Goal: Information Seeking & Learning: Learn about a topic

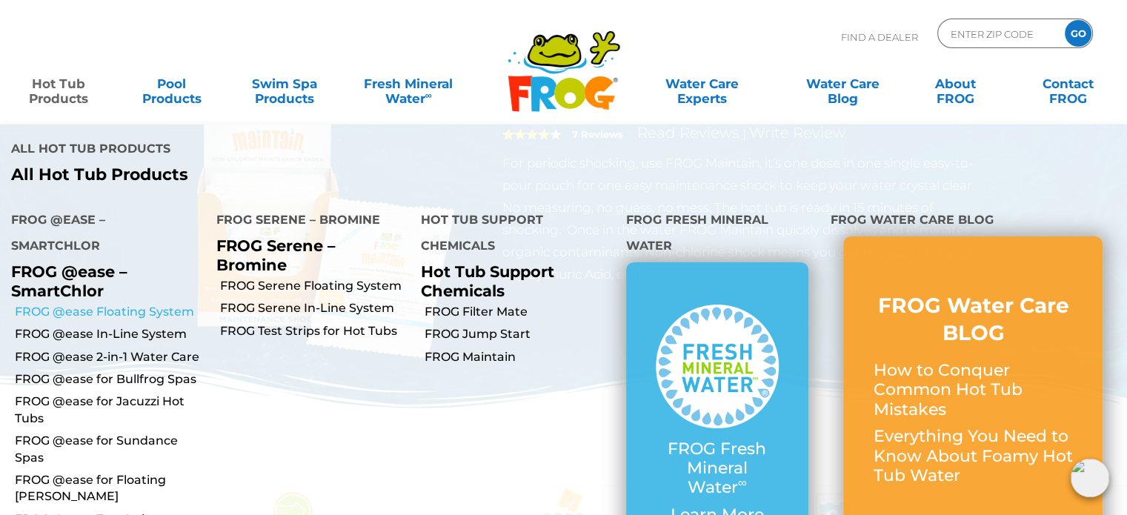
scroll to position [148, 0]
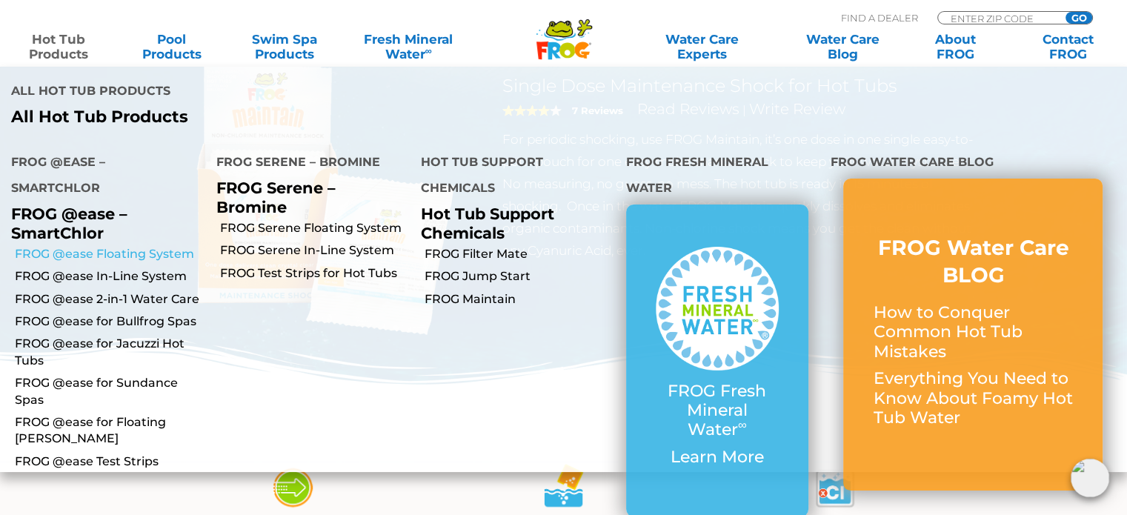
click at [115, 246] on link "FROG @ease Floating System" at bounding box center [110, 254] width 191 height 16
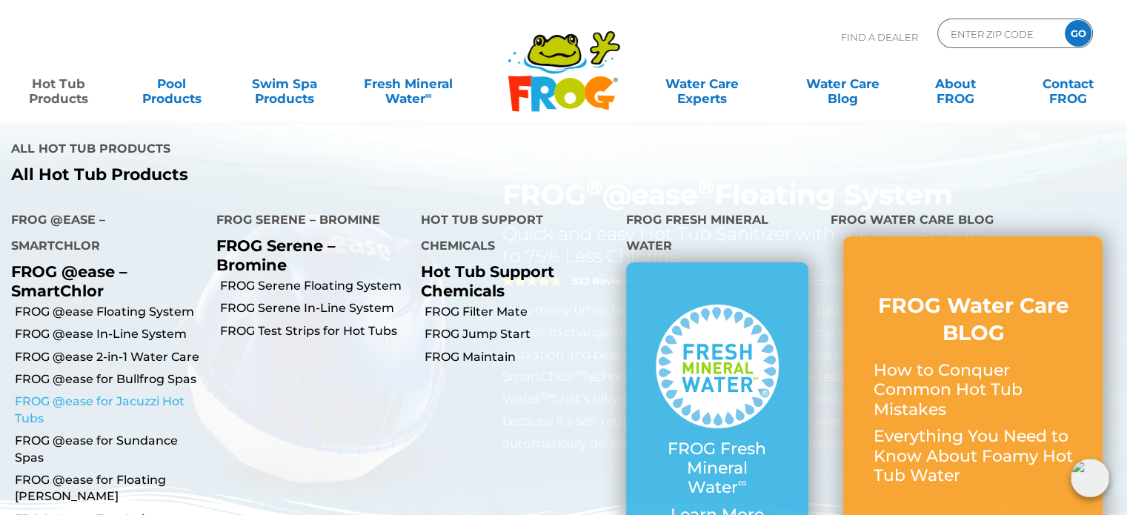
click at [71, 394] on link "FROG @ease for Jacuzzi Hot Tubs" at bounding box center [110, 410] width 191 height 33
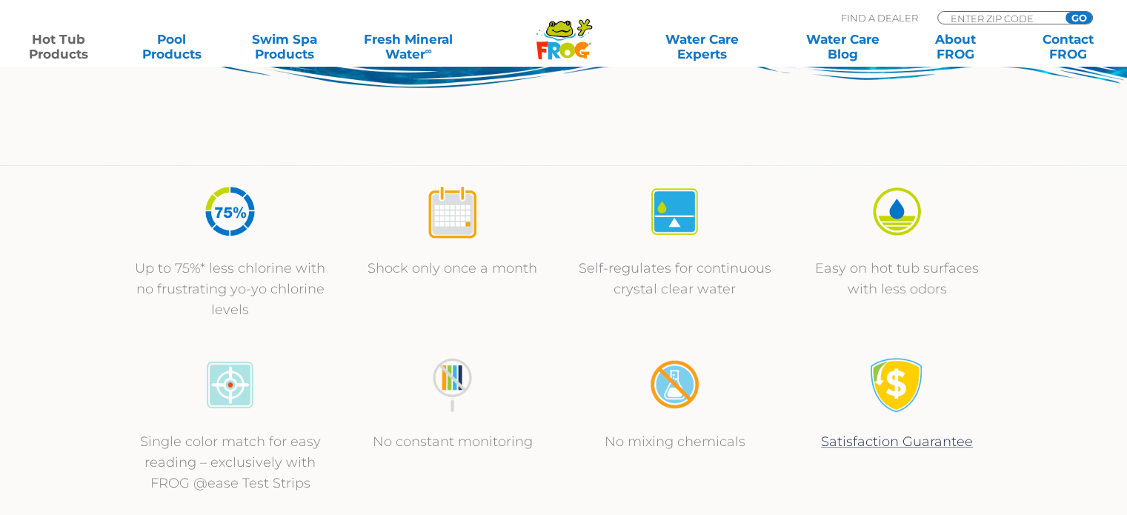
scroll to position [519, 0]
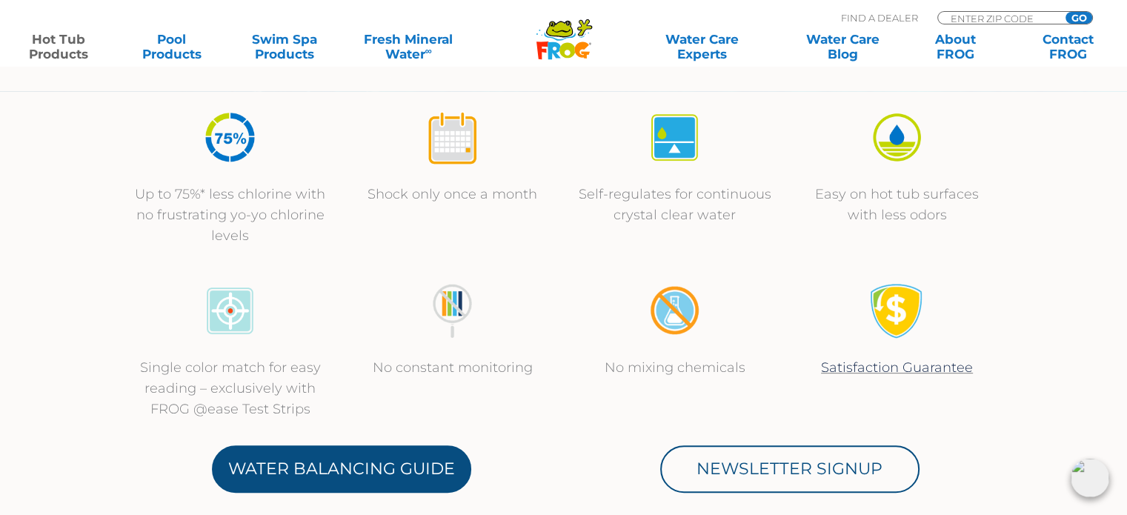
click at [332, 469] on link "Water Balancing Guide" at bounding box center [341, 468] width 259 height 47
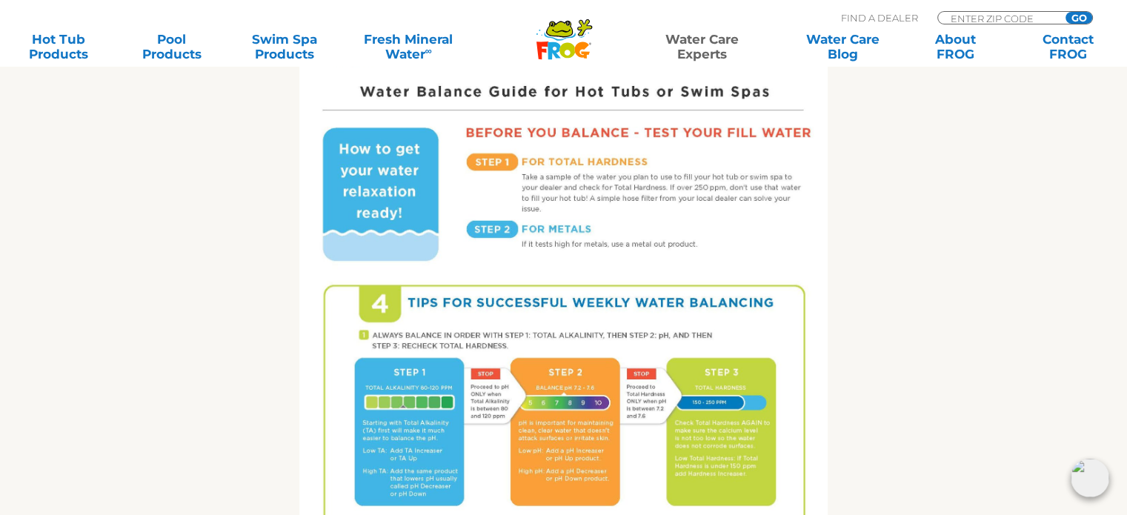
scroll to position [890, 0]
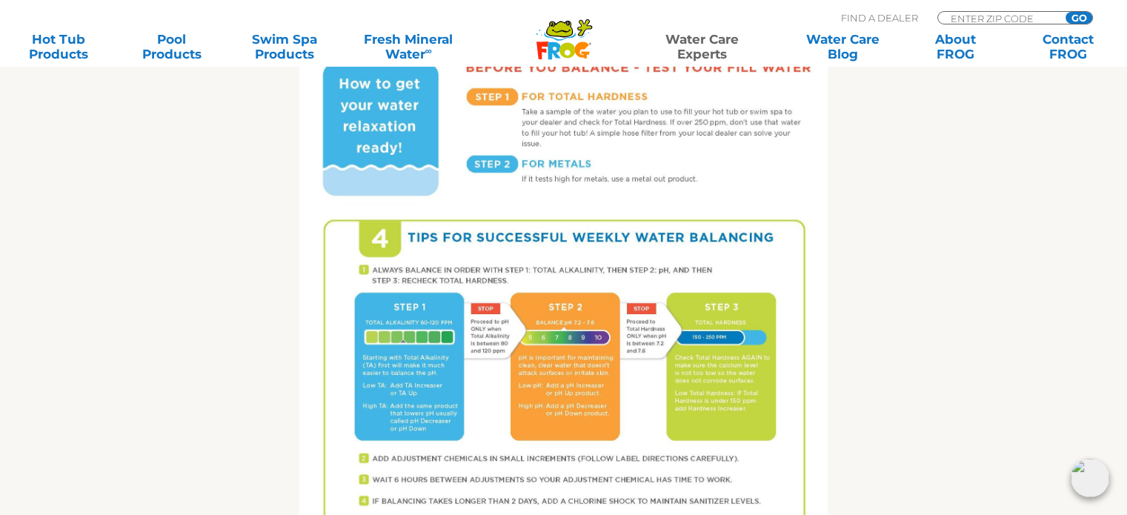
click at [546, 349] on img at bounding box center [563, 245] width 529 height 684
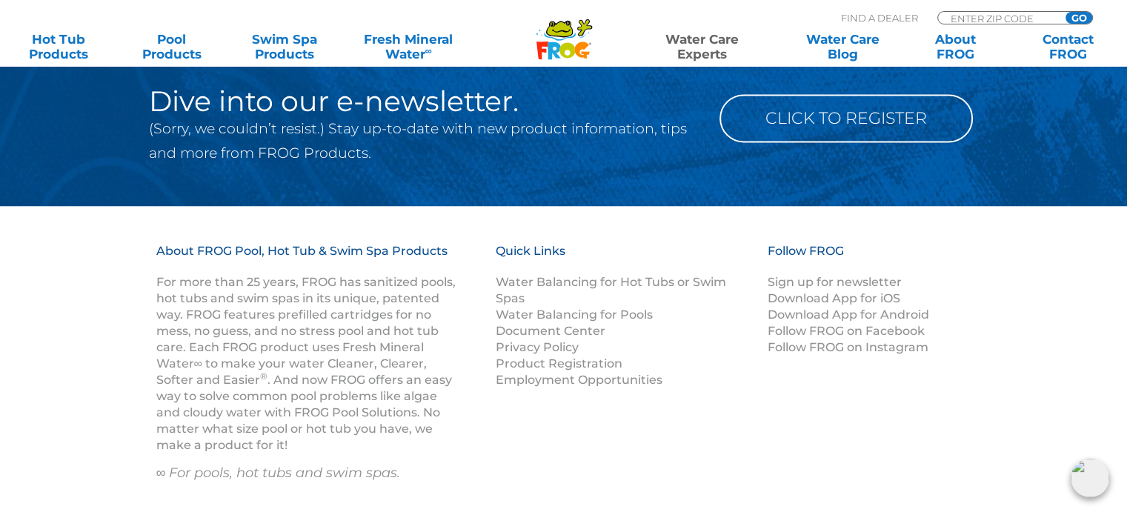
scroll to position [2076, 0]
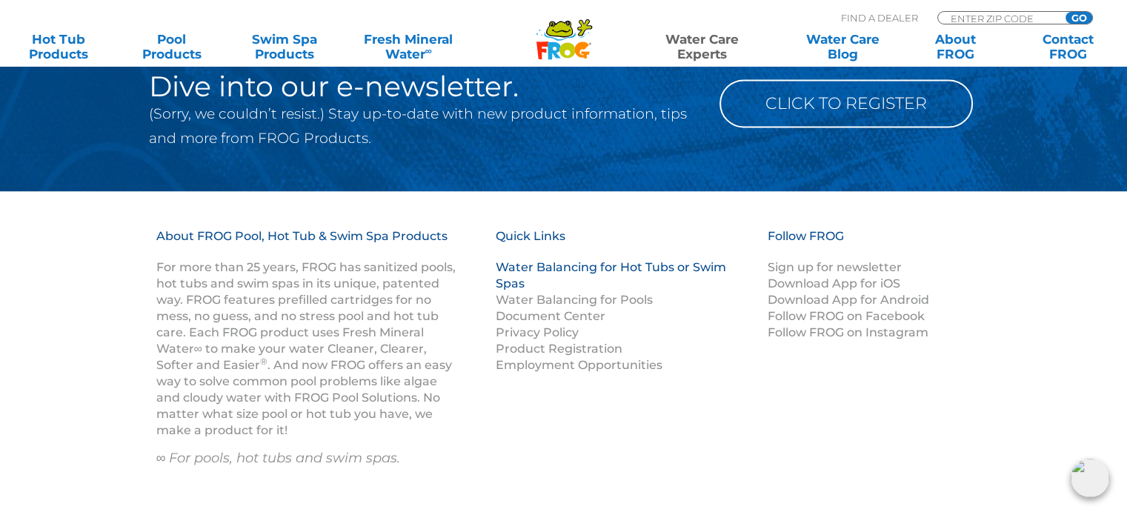
click at [564, 266] on link "Water Balancing for Hot Tubs or Swim Spas" at bounding box center [611, 275] width 231 height 30
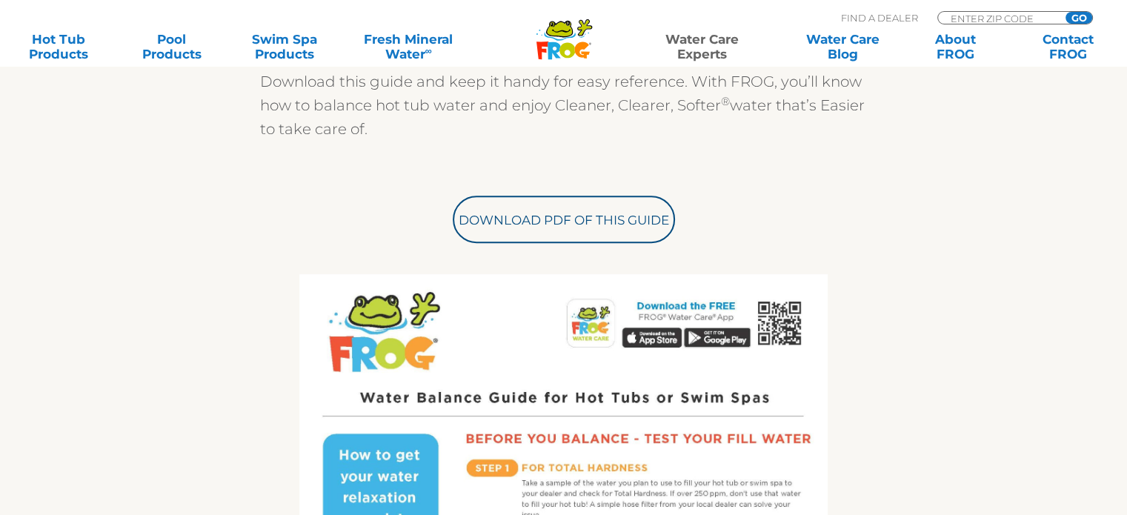
scroll to position [519, 0]
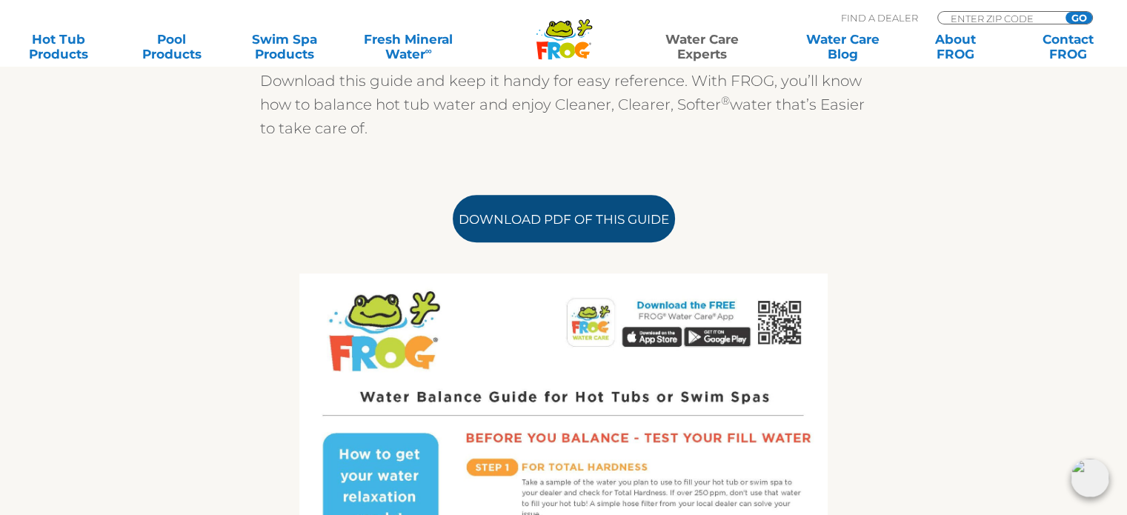
click at [587, 217] on link "Download PDF of this Guide" at bounding box center [564, 218] width 222 height 47
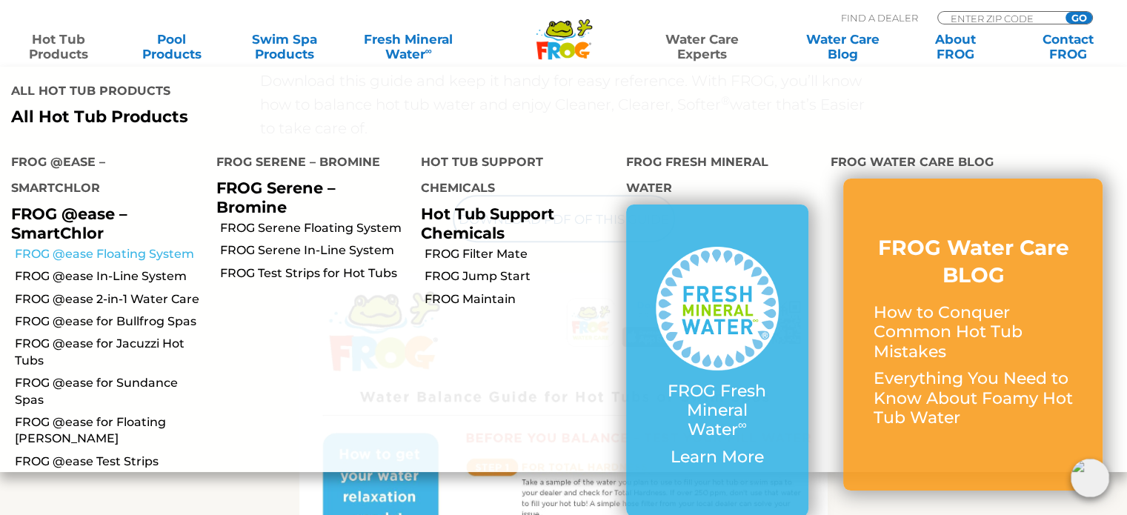
click at [110, 246] on link "FROG @ease Floating System" at bounding box center [110, 254] width 191 height 16
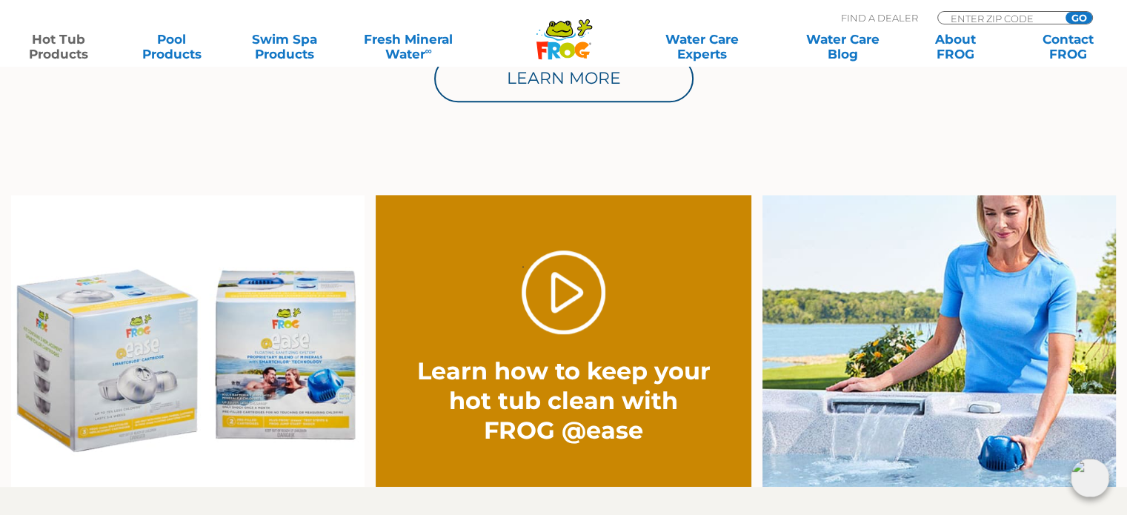
scroll to position [1038, 0]
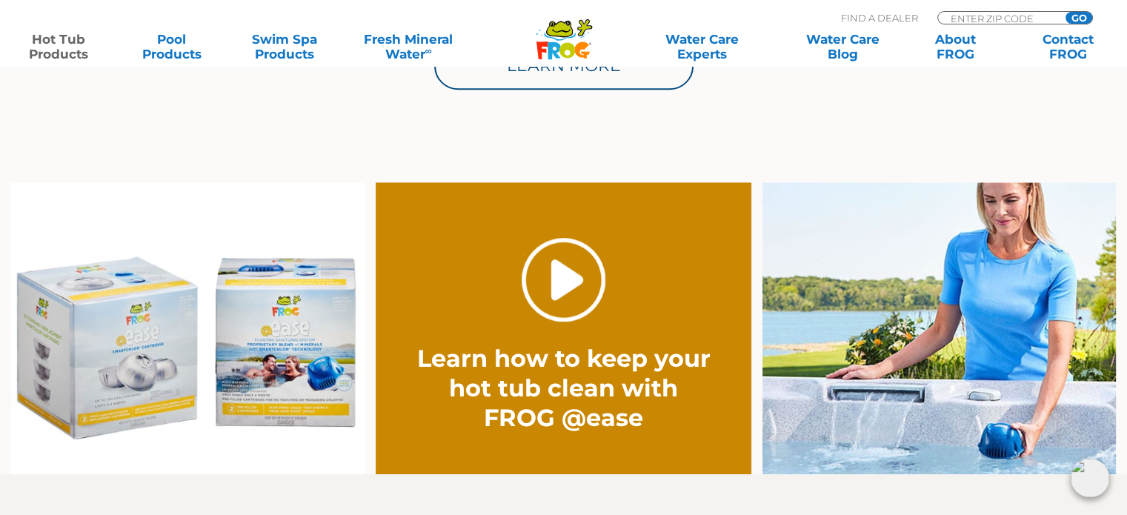
click at [572, 275] on link "." at bounding box center [564, 280] width 84 height 84
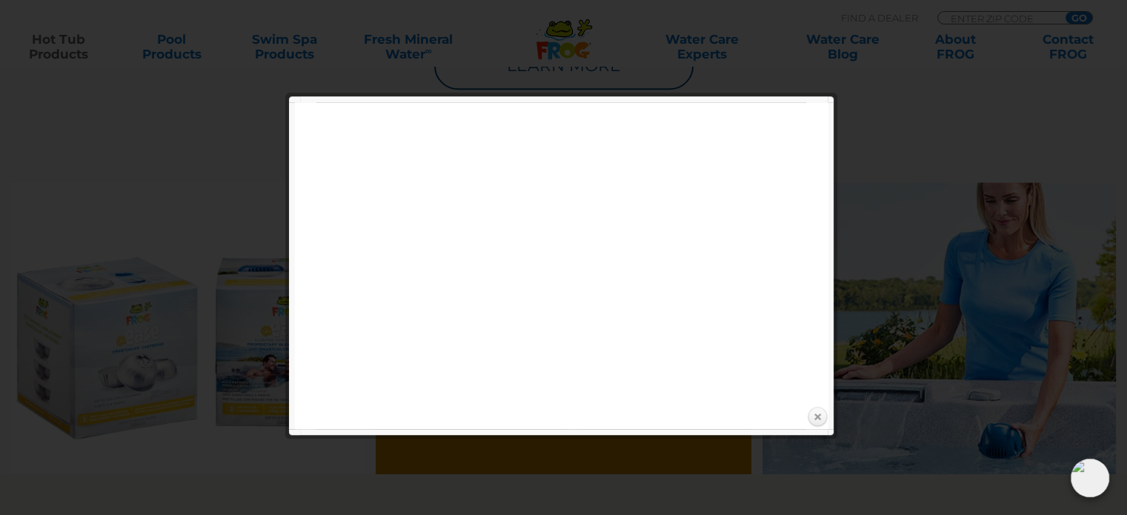
click at [816, 420] on link "Close" at bounding box center [817, 417] width 22 height 22
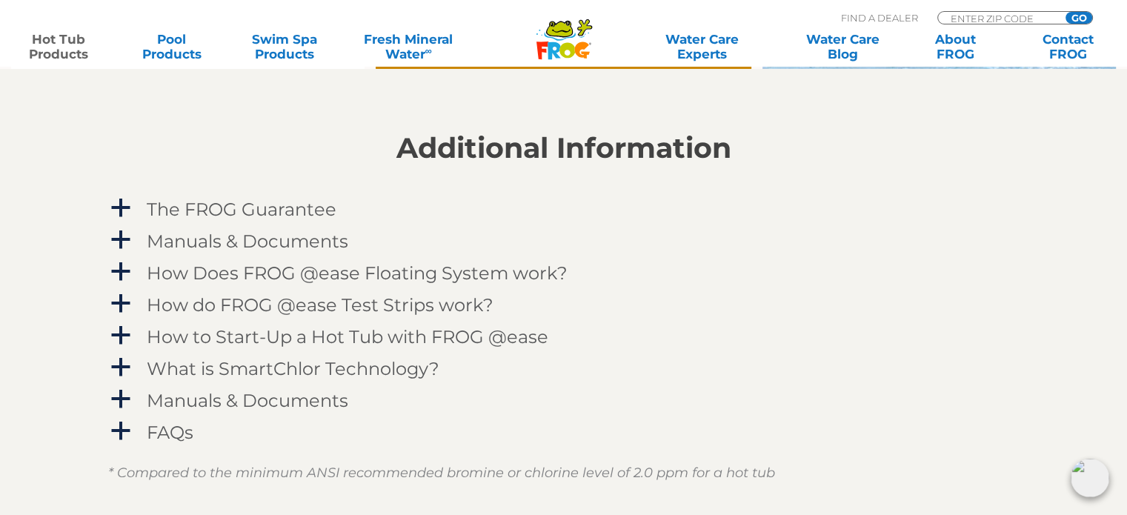
scroll to position [1483, 0]
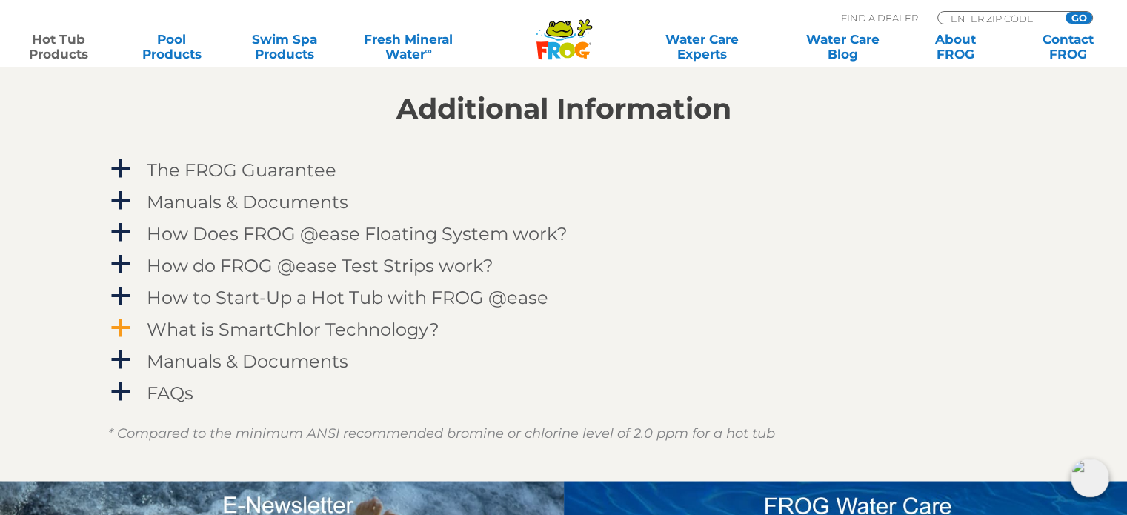
click at [338, 325] on h4 "What is SmartChlor Technology?" at bounding box center [293, 329] width 293 height 20
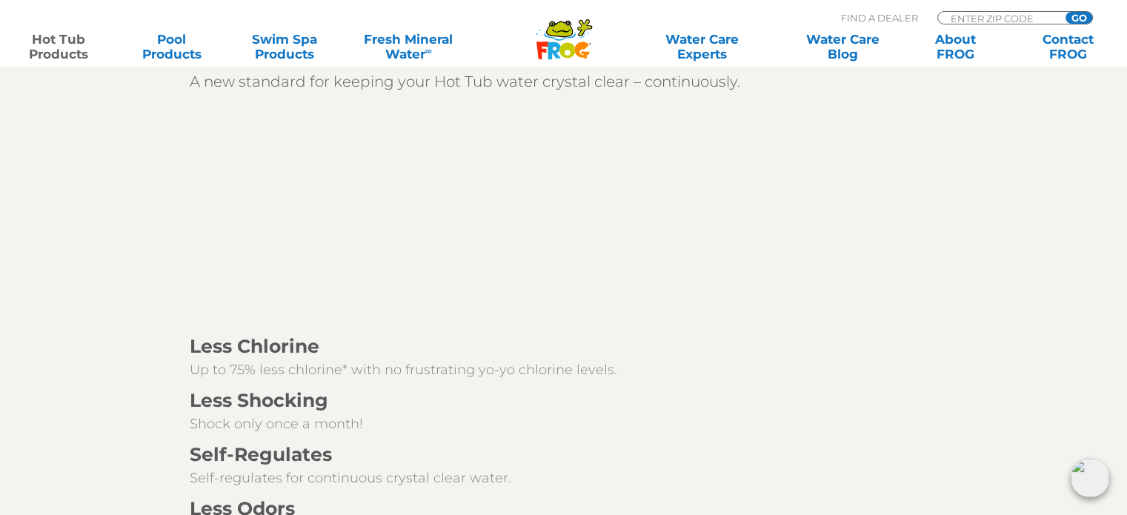
scroll to position [1631, 0]
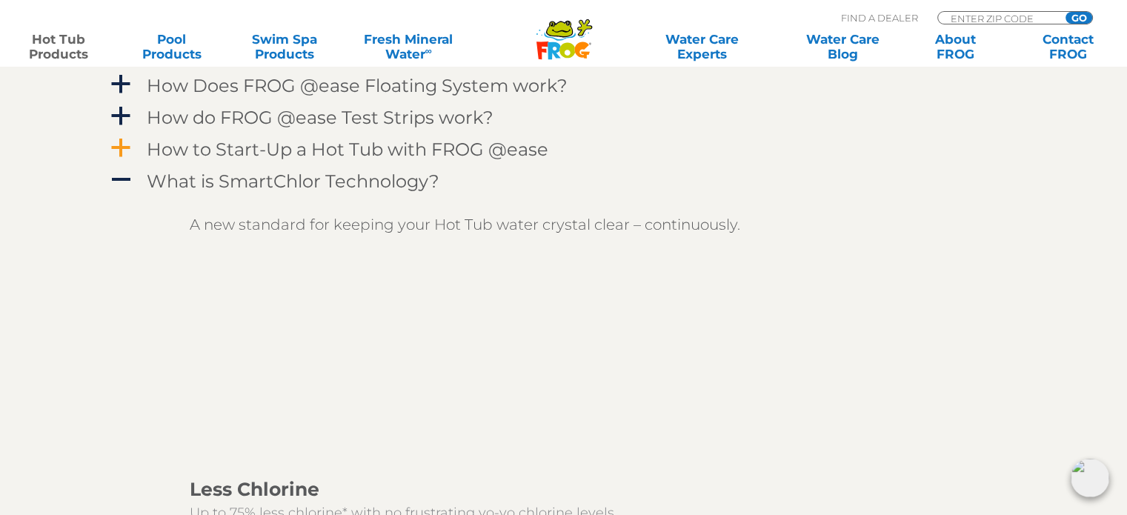
click at [271, 142] on h4 "How to Start-Up a Hot Tub with FROG @ease" at bounding box center [348, 149] width 402 height 20
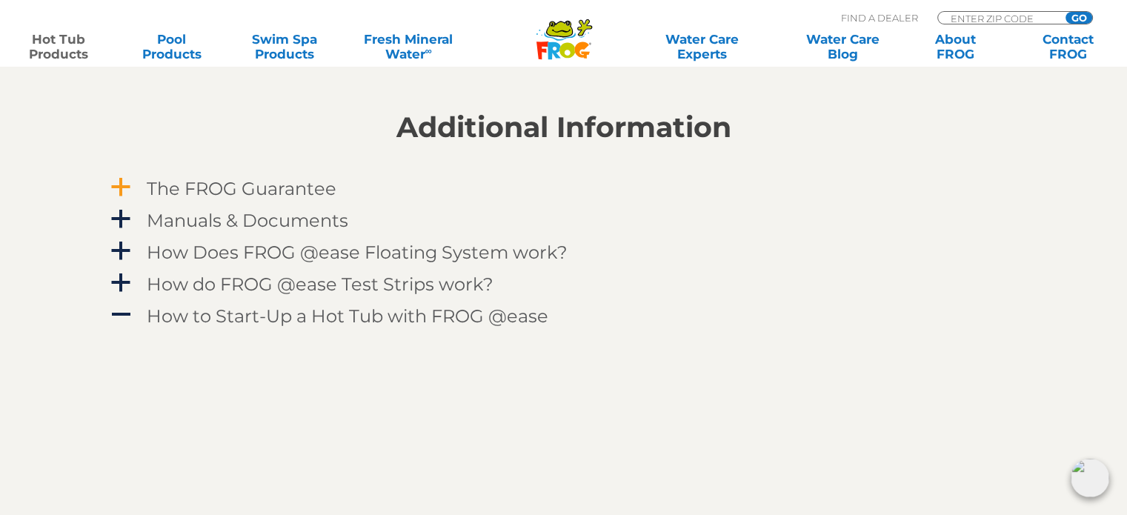
scroll to position [1408, 0]
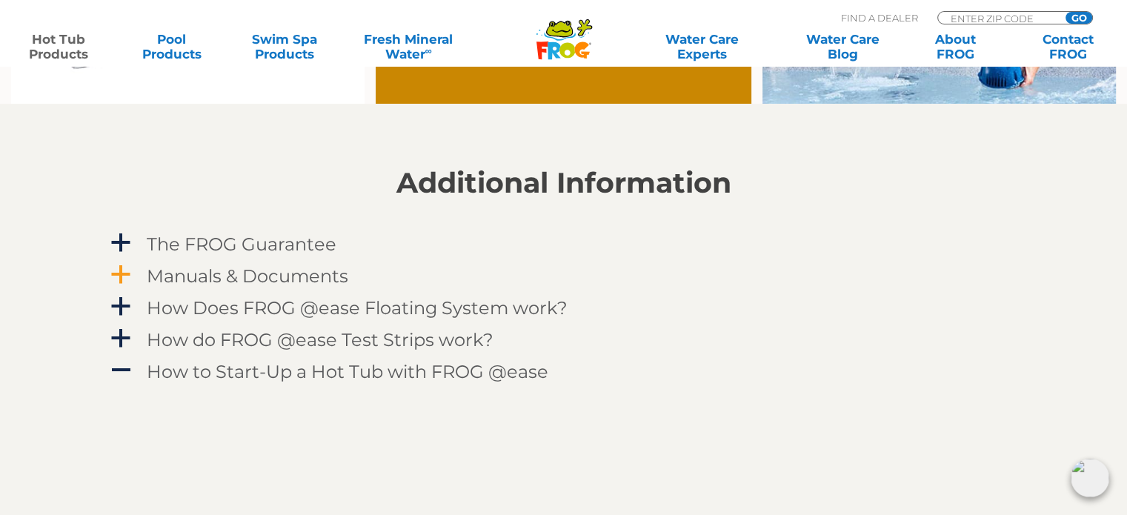
click at [267, 272] on h4 "Manuals & Documents" at bounding box center [248, 276] width 202 height 20
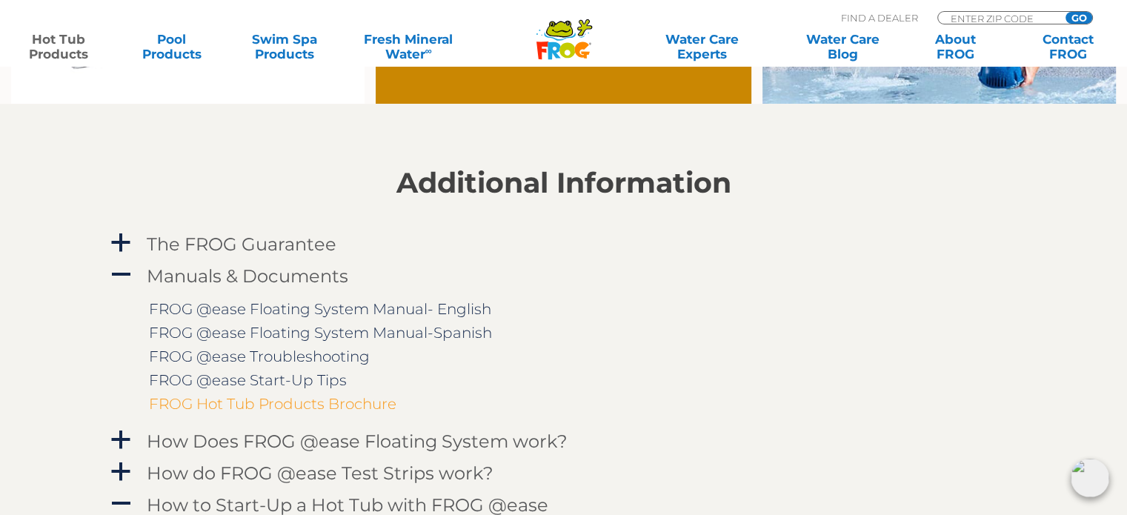
click at [288, 405] on link "FROG Hot Tub Products Brochure" at bounding box center [273, 404] width 248 height 18
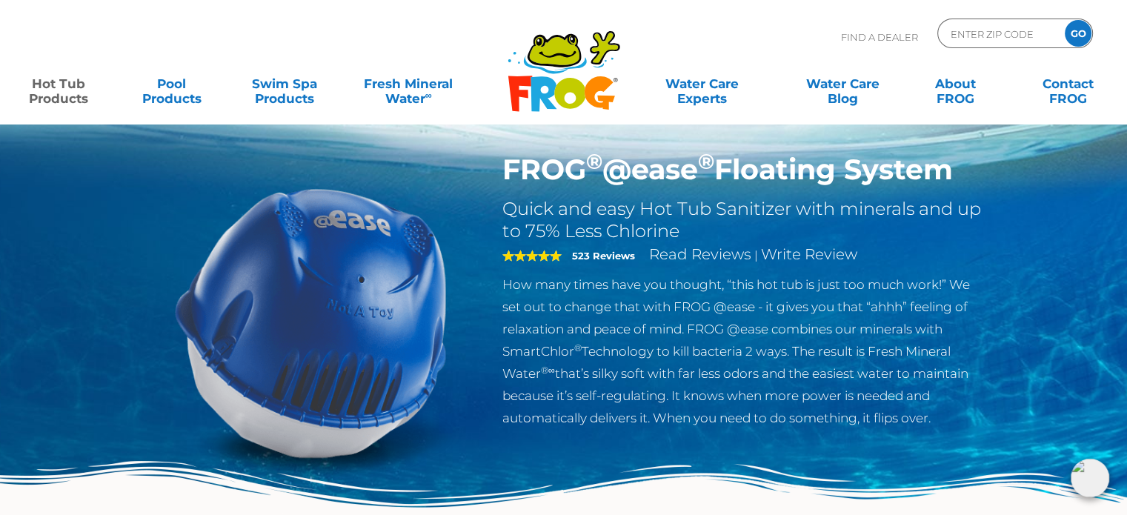
scroll to position [0, 0]
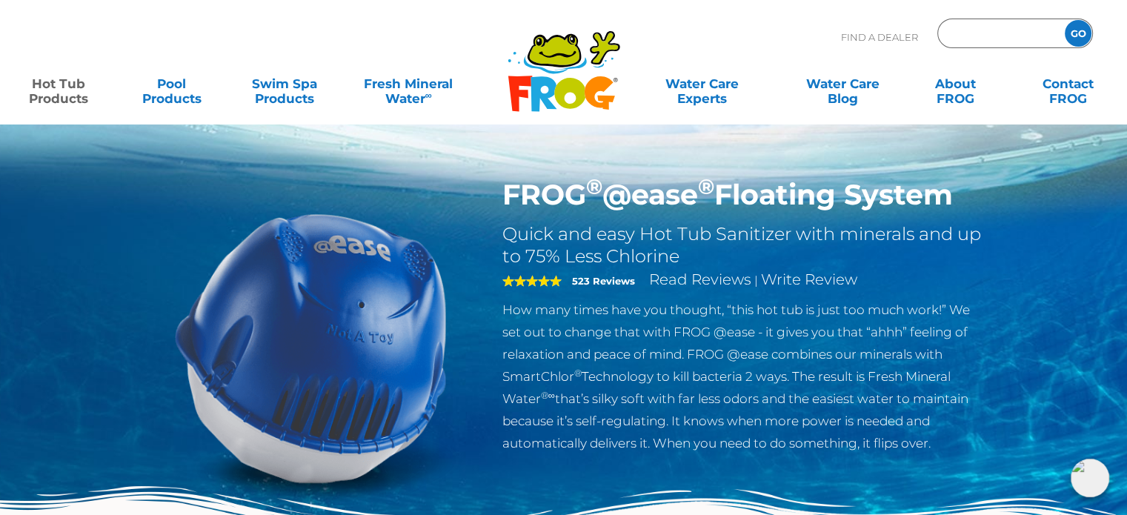
click at [969, 36] on input "Zip Code Form" at bounding box center [1000, 33] width 100 height 21
type input "89123"
click at [1079, 26] on input "GO" at bounding box center [1078, 33] width 27 height 27
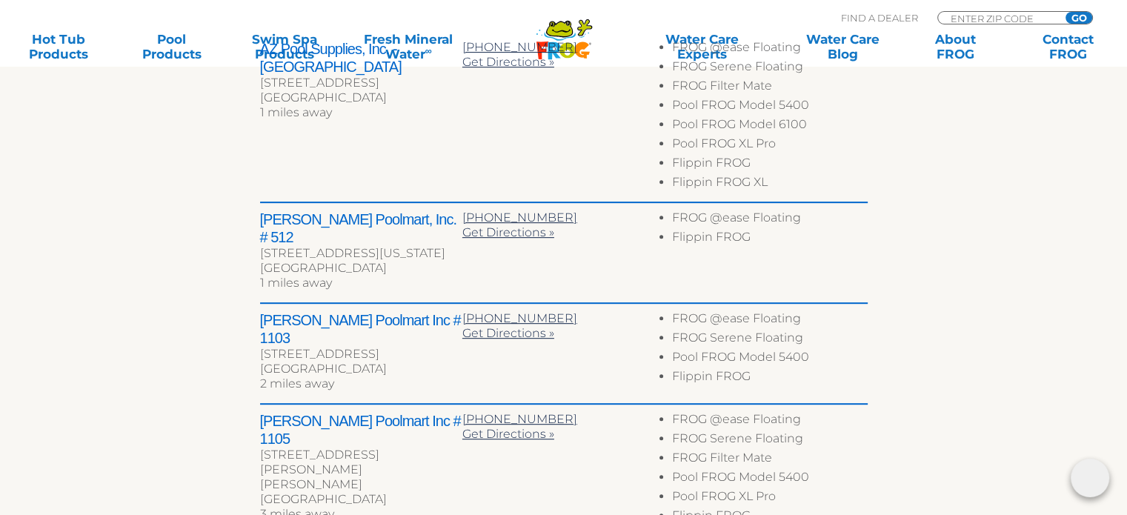
scroll to position [593, 0]
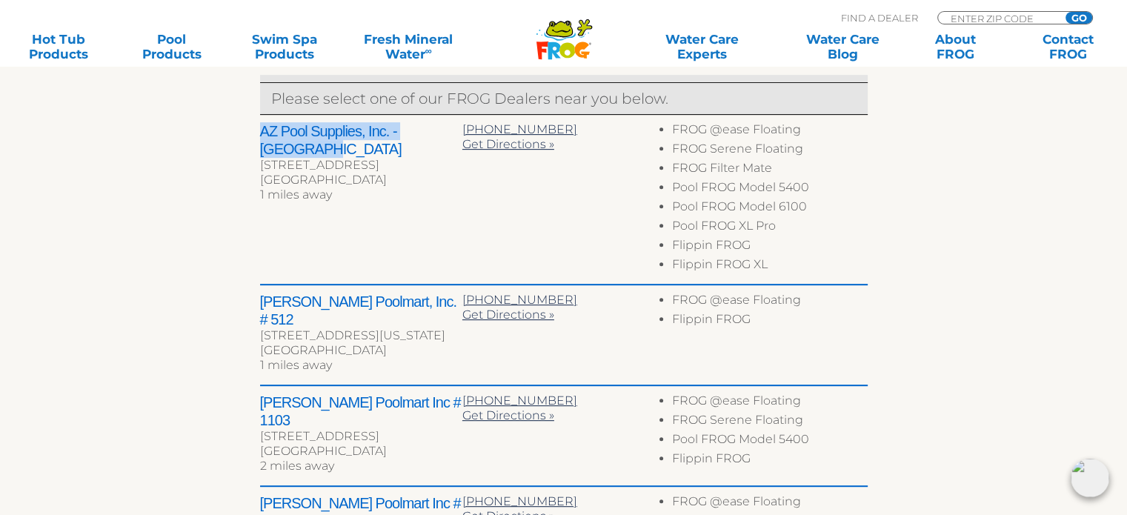
drag, startPoint x: 258, startPoint y: 127, endPoint x: 440, endPoint y: 147, distance: 182.7
click at [440, 147] on div "To navigate the map with touch gestures double-tap and hold your finger on the …" at bounding box center [564, 287] width 912 height 1031
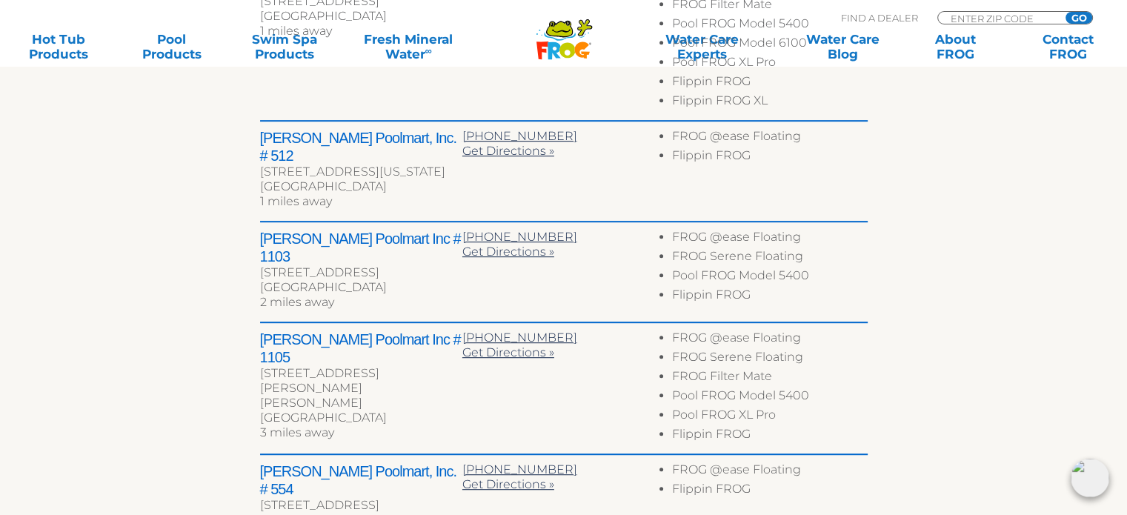
scroll to position [667, 0]
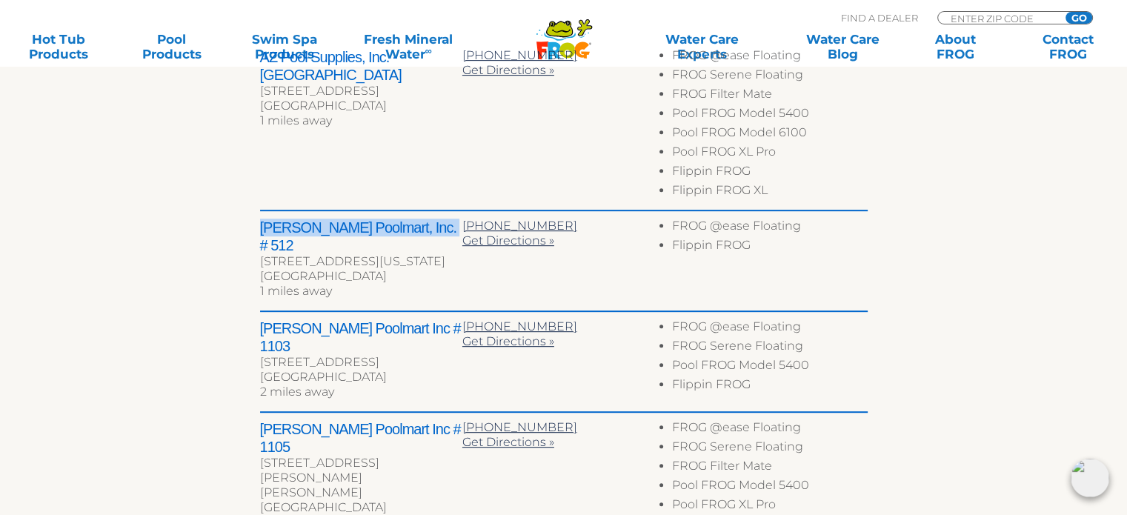
drag, startPoint x: 260, startPoint y: 222, endPoint x: 433, endPoint y: 218, distance: 172.8
click at [433, 219] on h2 "[PERSON_NAME] Poolmart, Inc. # 512" at bounding box center [361, 237] width 202 height 36
copy h2 "[PERSON_NAME] Poolmart, Inc. # 512"
